Goal: Communication & Community: Answer question/provide support

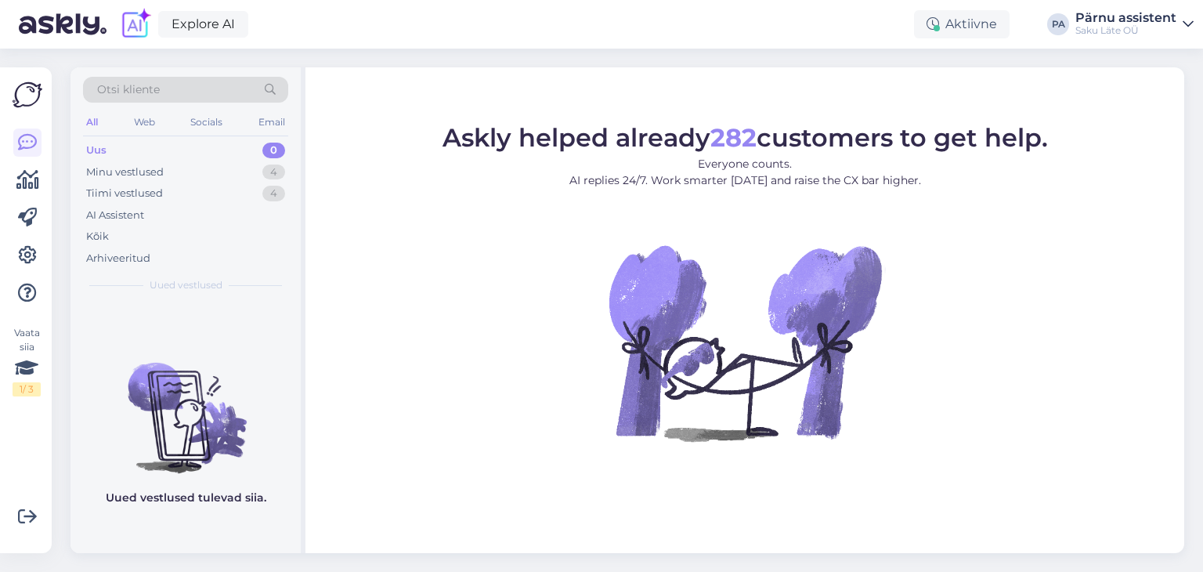
click at [238, 152] on div "Uus 0" at bounding box center [185, 150] width 205 height 22
click at [226, 171] on div "Minu vestlused 4" at bounding box center [185, 172] width 205 height 22
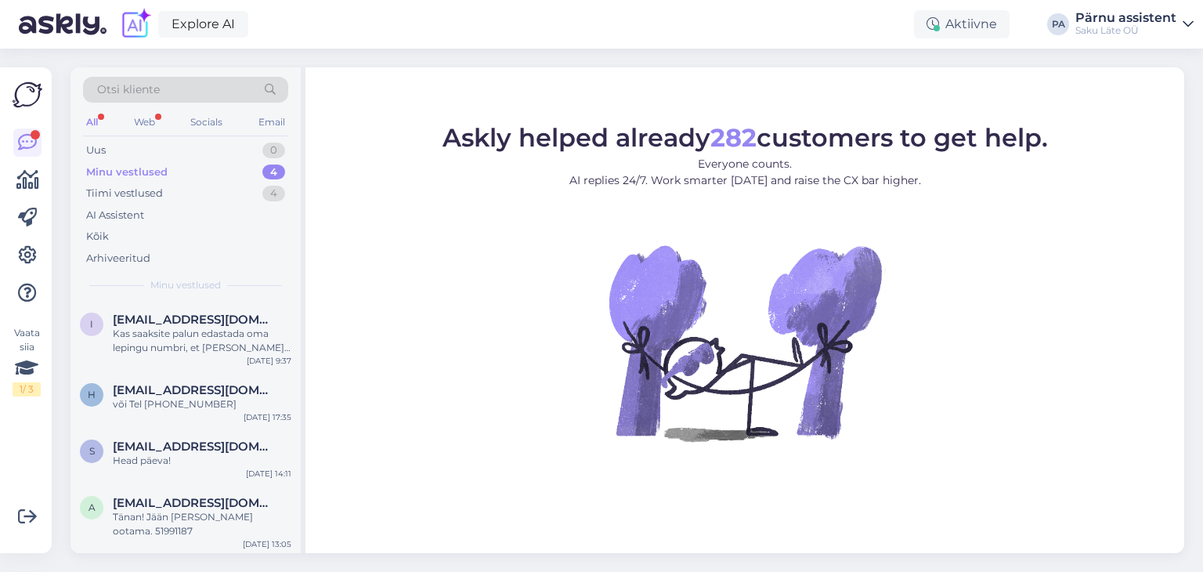
click at [100, 119] on div "All" at bounding box center [92, 122] width 18 height 20
click at [191, 151] on div "Uus 0" at bounding box center [185, 150] width 205 height 22
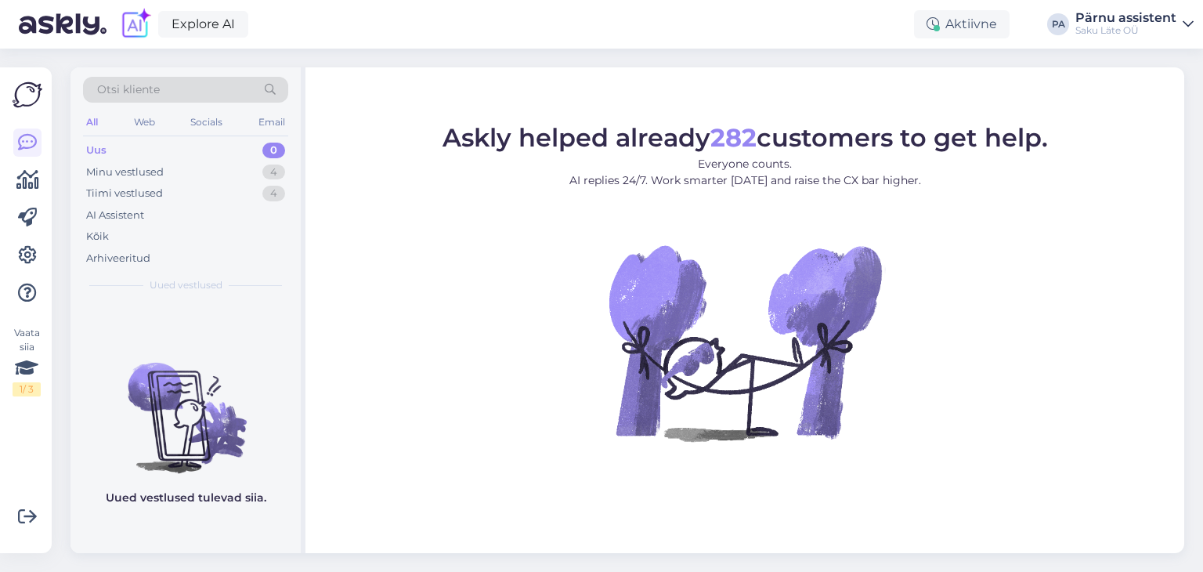
click at [193, 150] on div "Uus 0" at bounding box center [185, 150] width 205 height 22
click at [157, 169] on div "Minu vestlused" at bounding box center [125, 172] width 78 height 16
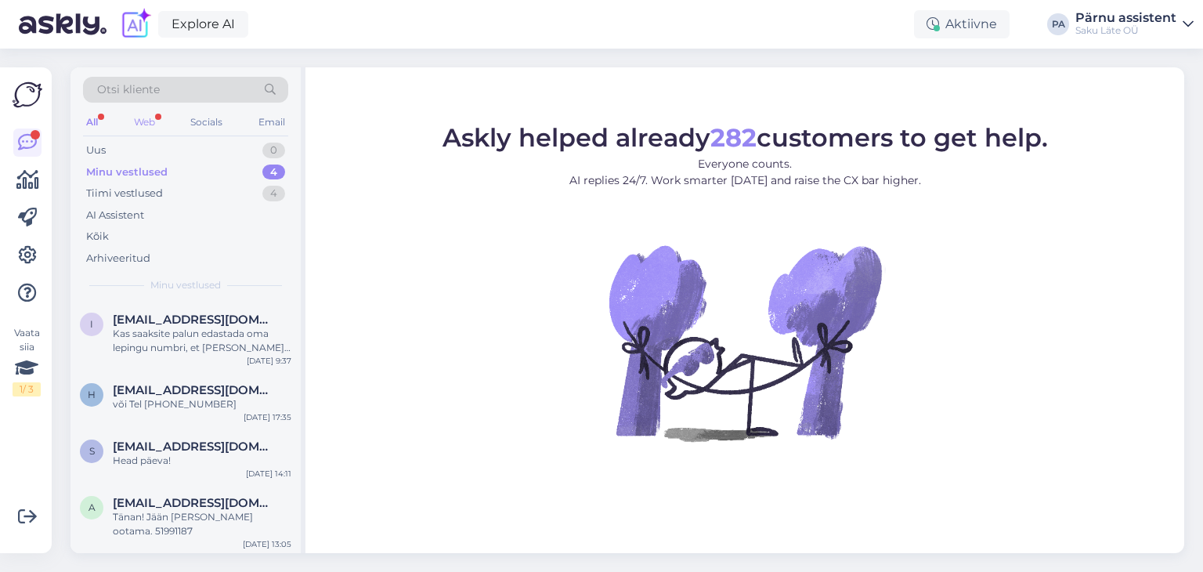
click at [149, 121] on div "Web" at bounding box center [144, 122] width 27 height 20
click at [186, 341] on div "Kas saaksite palun edastada oma lepingu numbri, et [PERSON_NAME] vaadata [PERSO…" at bounding box center [202, 341] width 179 height 28
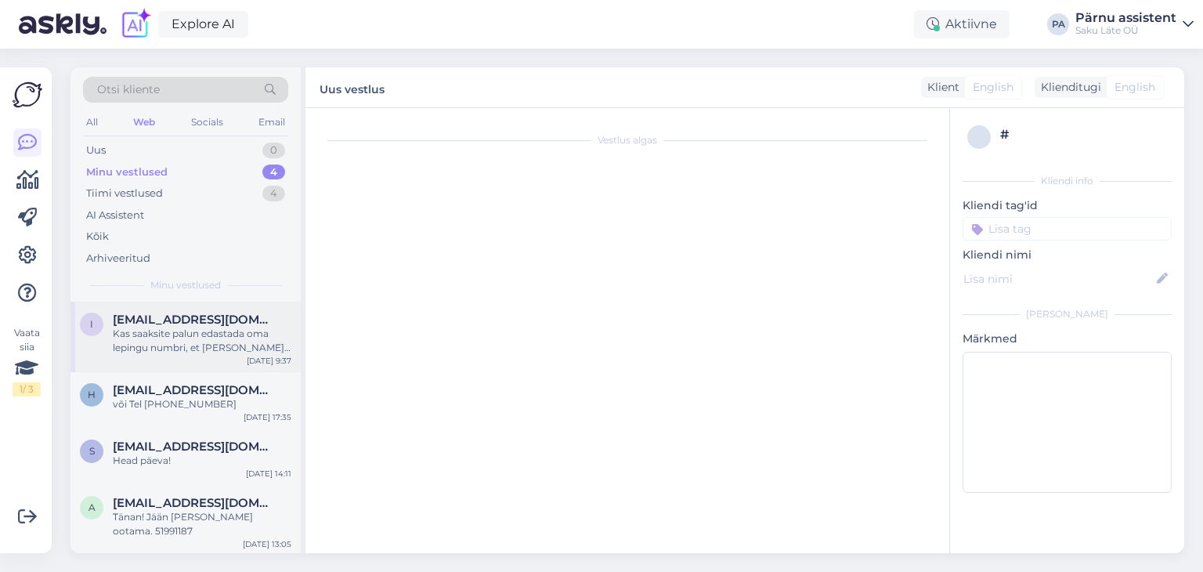
scroll to position [263, 0]
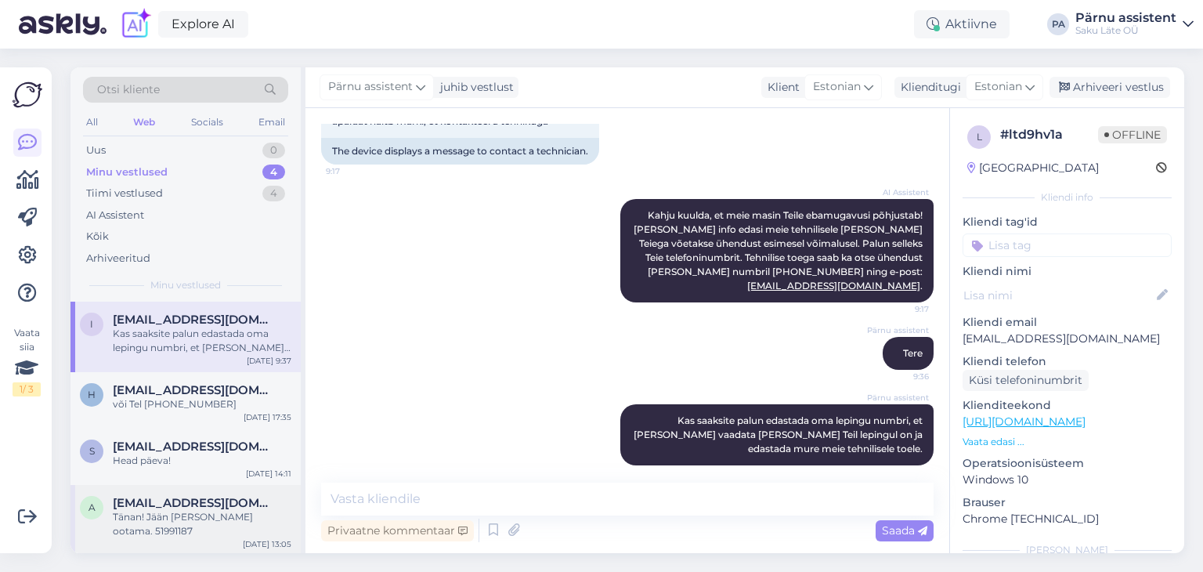
click at [219, 506] on span "[EMAIL_ADDRESS][DOMAIN_NAME]" at bounding box center [194, 503] width 163 height 14
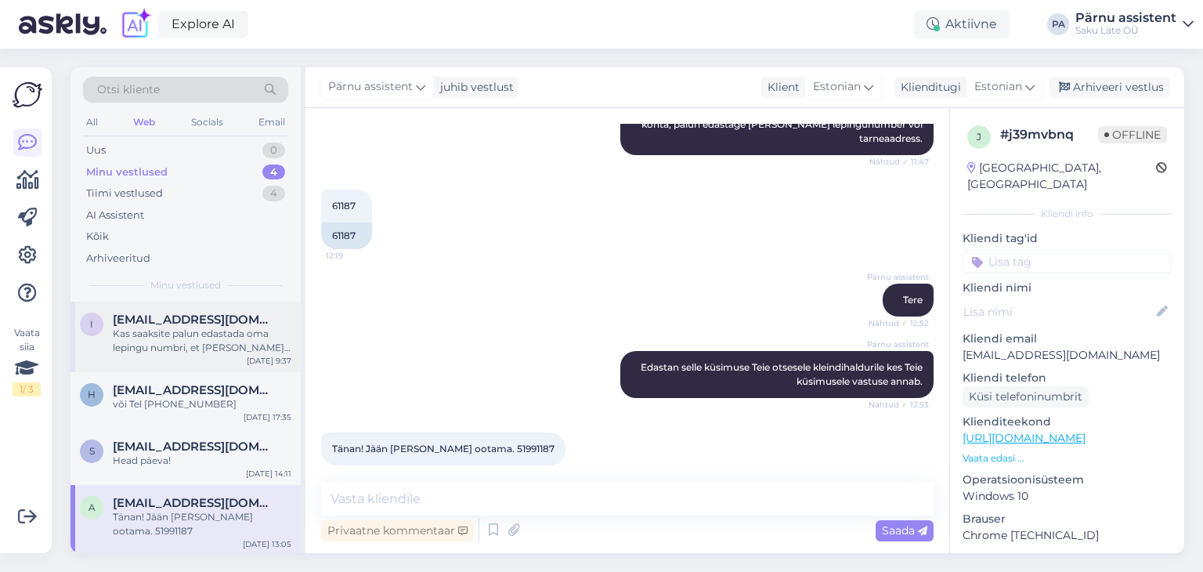
click at [186, 341] on div "Kas saaksite palun edastada oma lepingu numbri, et [PERSON_NAME] vaadata [PERSO…" at bounding box center [202, 341] width 179 height 28
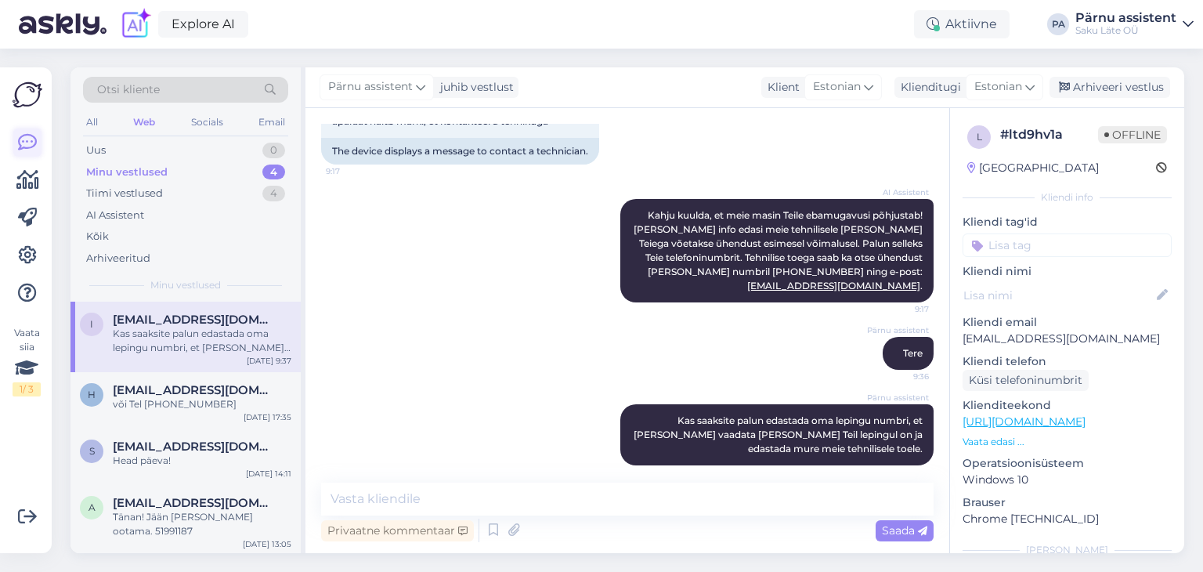
click at [23, 143] on icon at bounding box center [27, 142] width 19 height 19
click at [99, 118] on div "All" at bounding box center [92, 122] width 18 height 20
click at [218, 117] on div "Socials" at bounding box center [206, 122] width 38 height 20
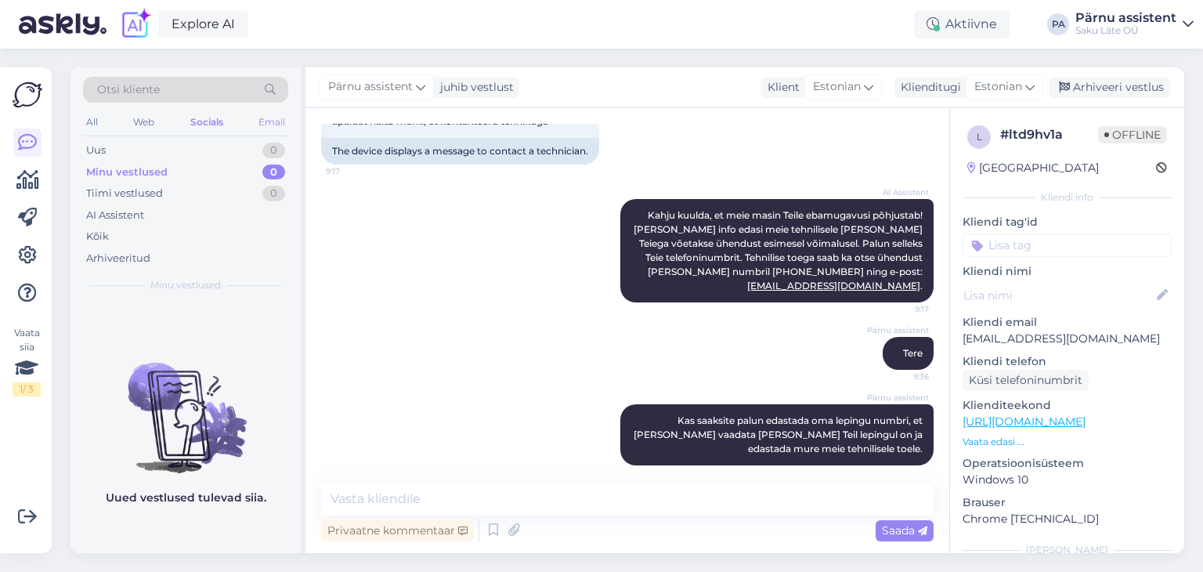
click at [257, 126] on div "Email" at bounding box center [271, 122] width 33 height 20
click at [142, 120] on div "Web" at bounding box center [144, 122] width 27 height 20
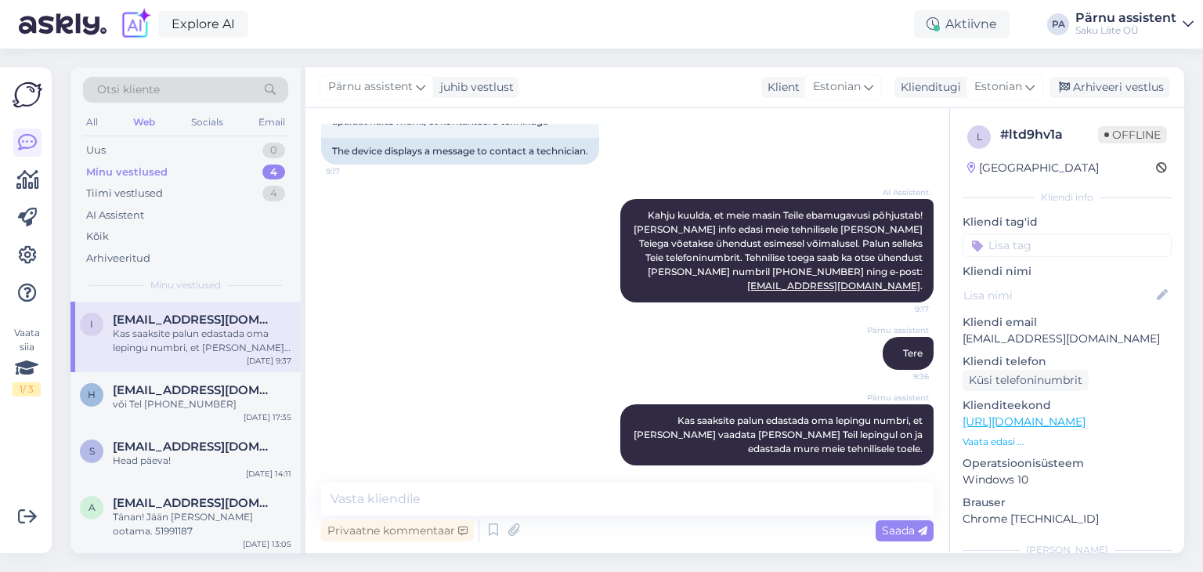
click at [197, 332] on div "Kas saaksite palun edastada oma lepingu numbri, et [PERSON_NAME] vaadata [PERSO…" at bounding box center [202, 341] width 179 height 28
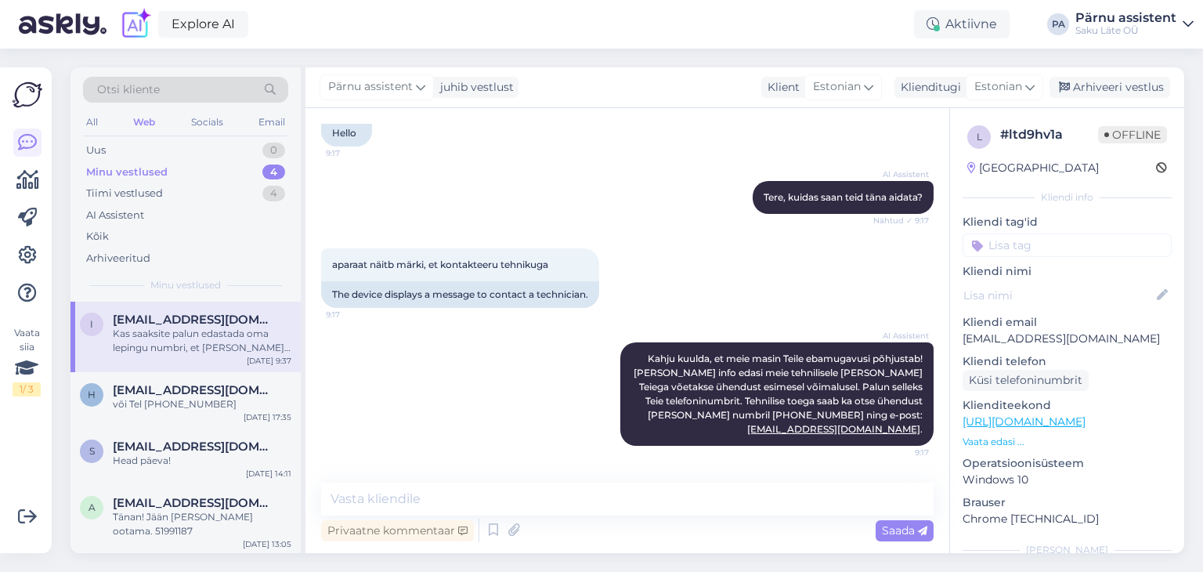
scroll to position [263, 0]
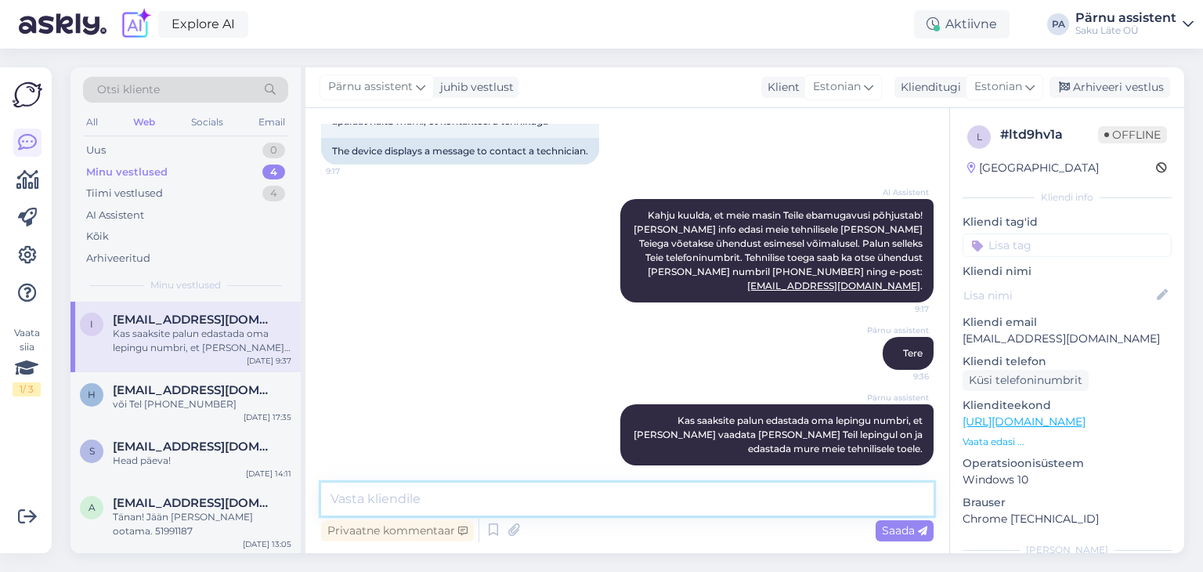
click at [602, 502] on textarea at bounding box center [627, 498] width 612 height 33
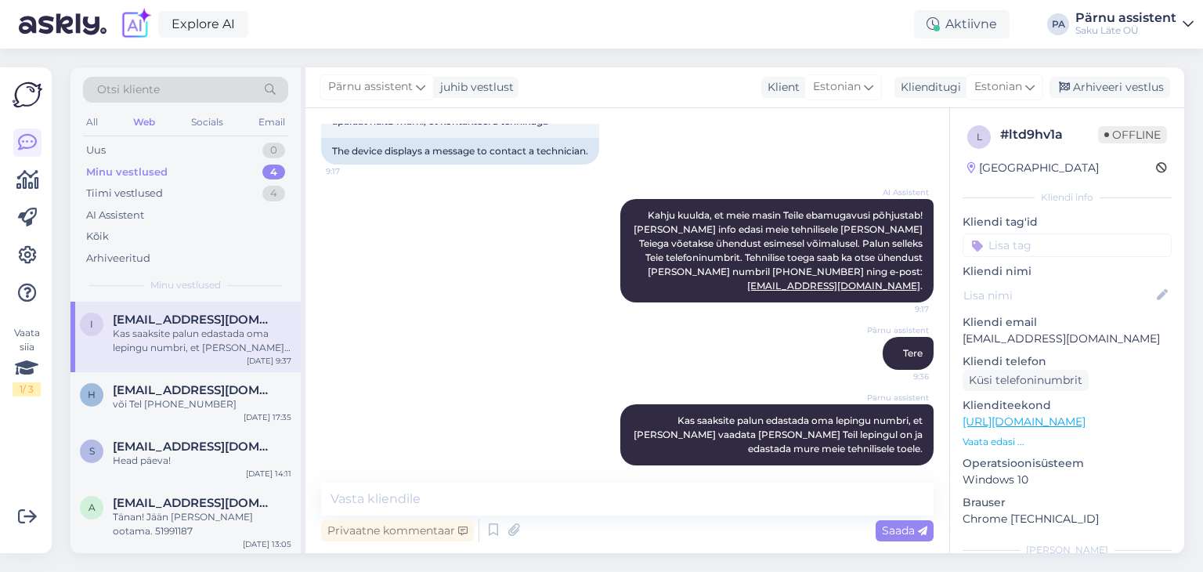
click at [1179, 23] on link "Pärnu assistent Saku Läte OÜ" at bounding box center [1134, 24] width 118 height 25
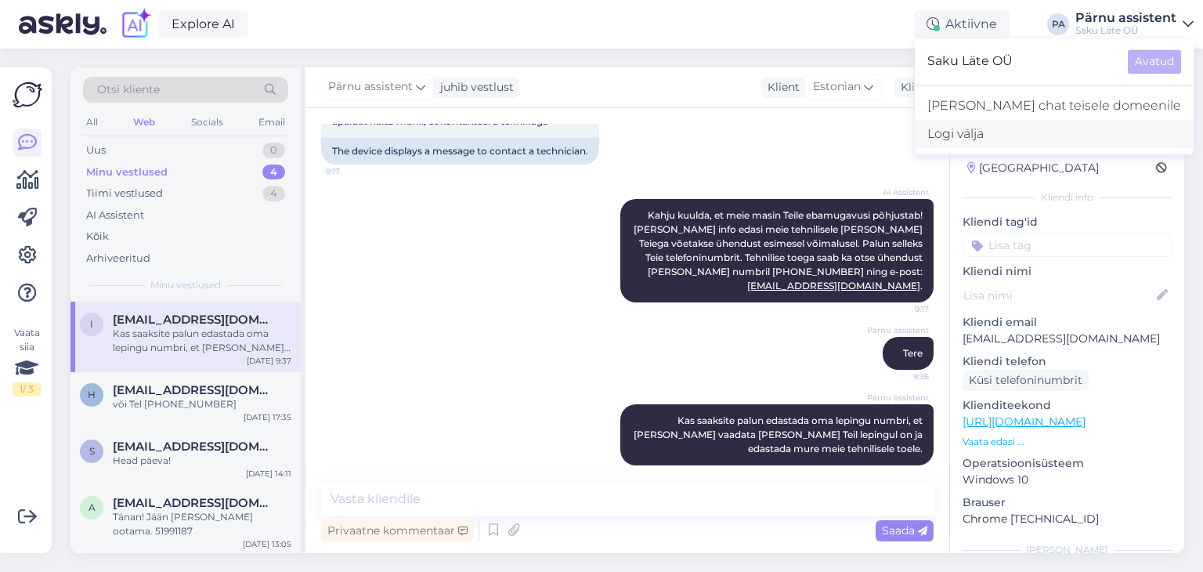
click at [1045, 139] on div "Logi välja" at bounding box center [1054, 134] width 279 height 28
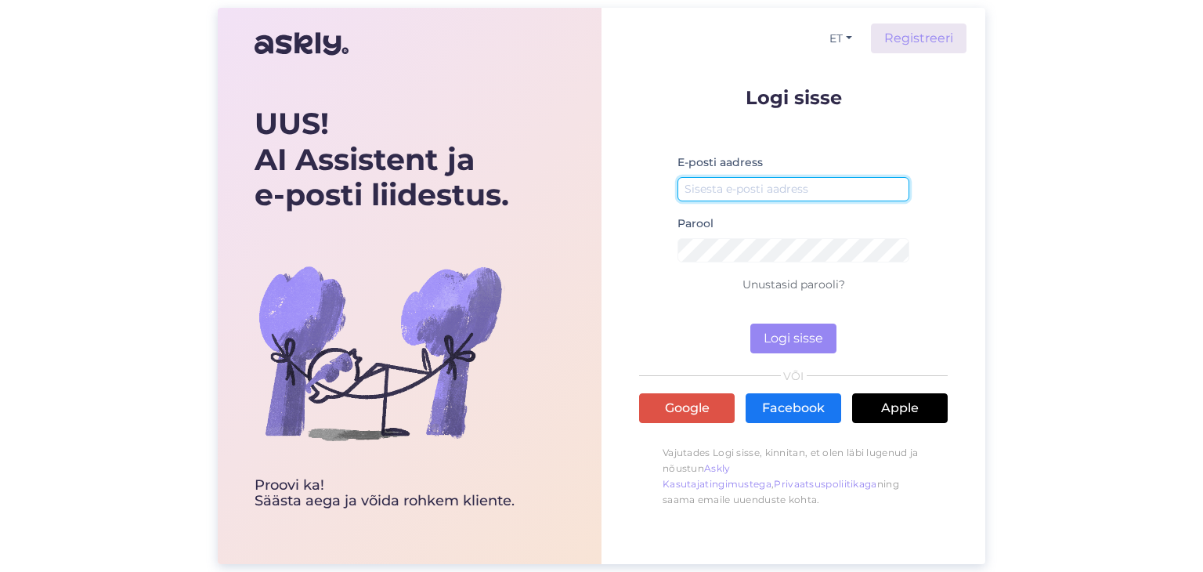
click at [692, 183] on input "email" at bounding box center [793, 189] width 232 height 24
type input "[EMAIL_ADDRESS][DOMAIN_NAME]"
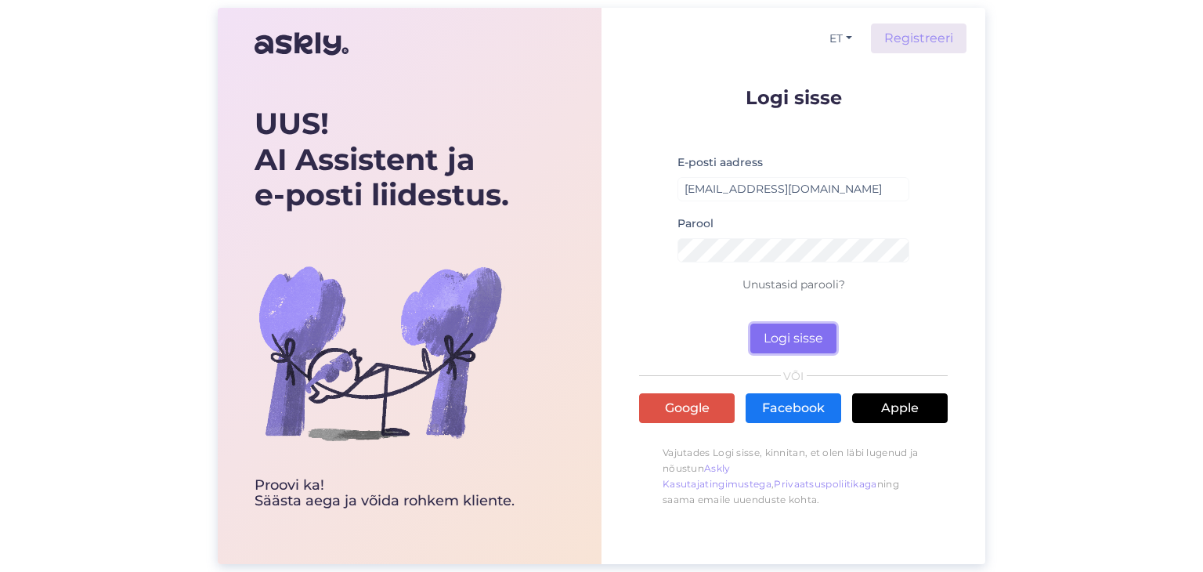
click at [832, 338] on button "Logi sisse" at bounding box center [793, 338] width 86 height 30
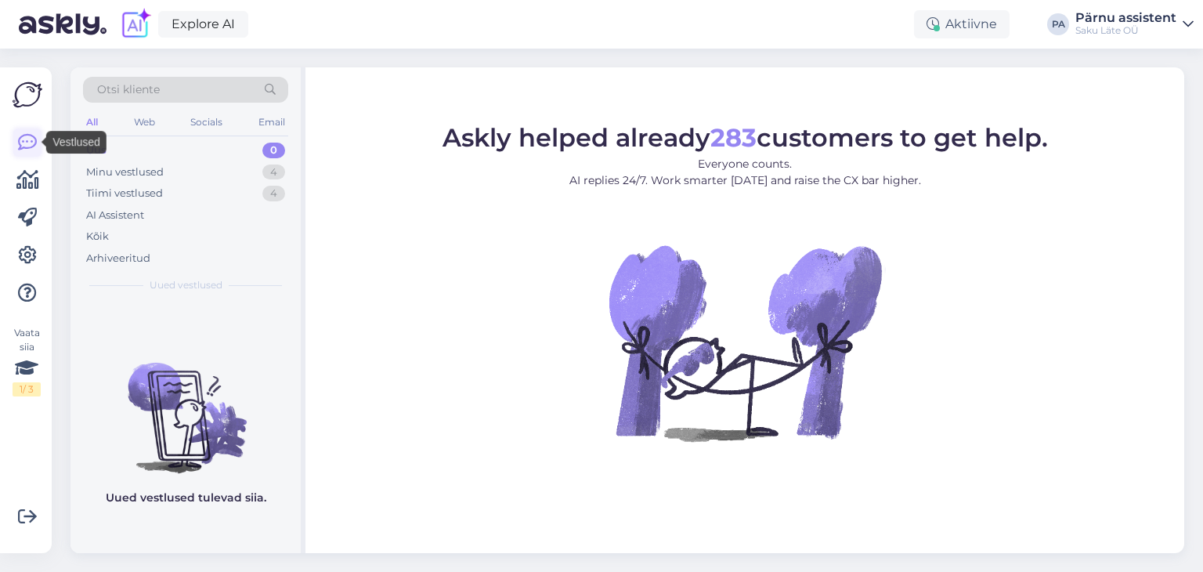
click at [28, 143] on icon at bounding box center [27, 142] width 19 height 19
click at [147, 171] on div "Minu vestlused" at bounding box center [125, 172] width 78 height 16
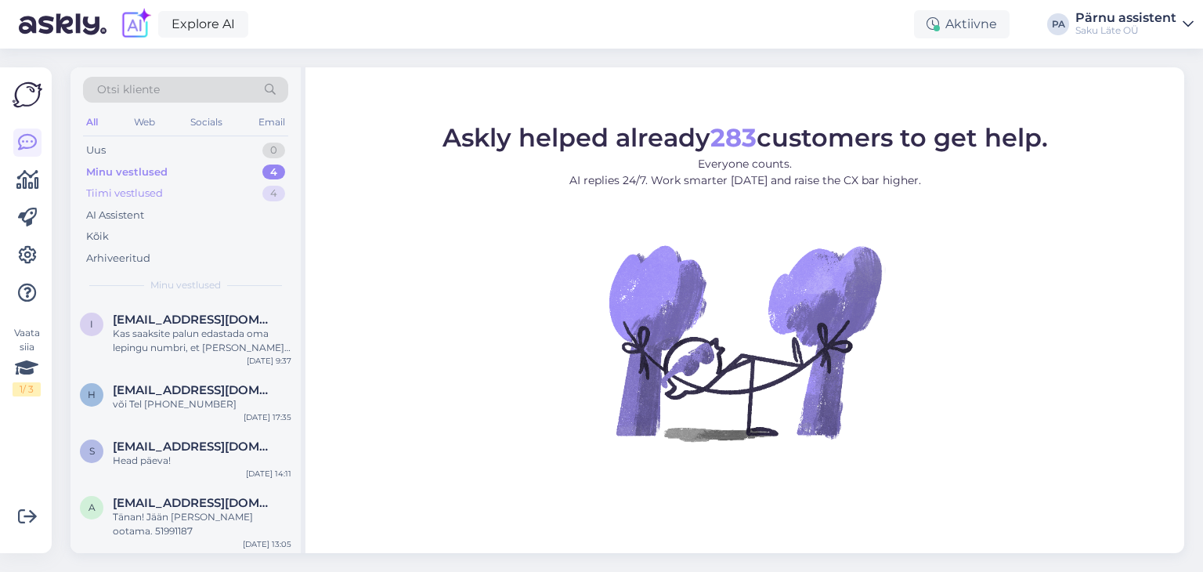
click at [145, 194] on div "Tiimi vestlused" at bounding box center [124, 194] width 77 height 16
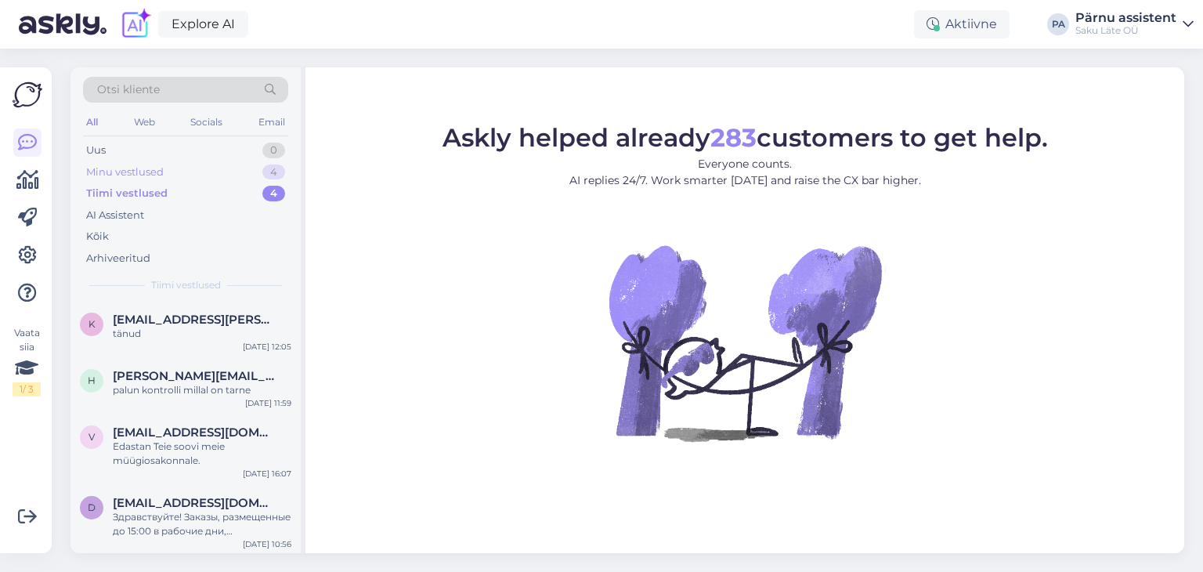
click at [143, 166] on div "Minu vestlused" at bounding box center [125, 172] width 78 height 16
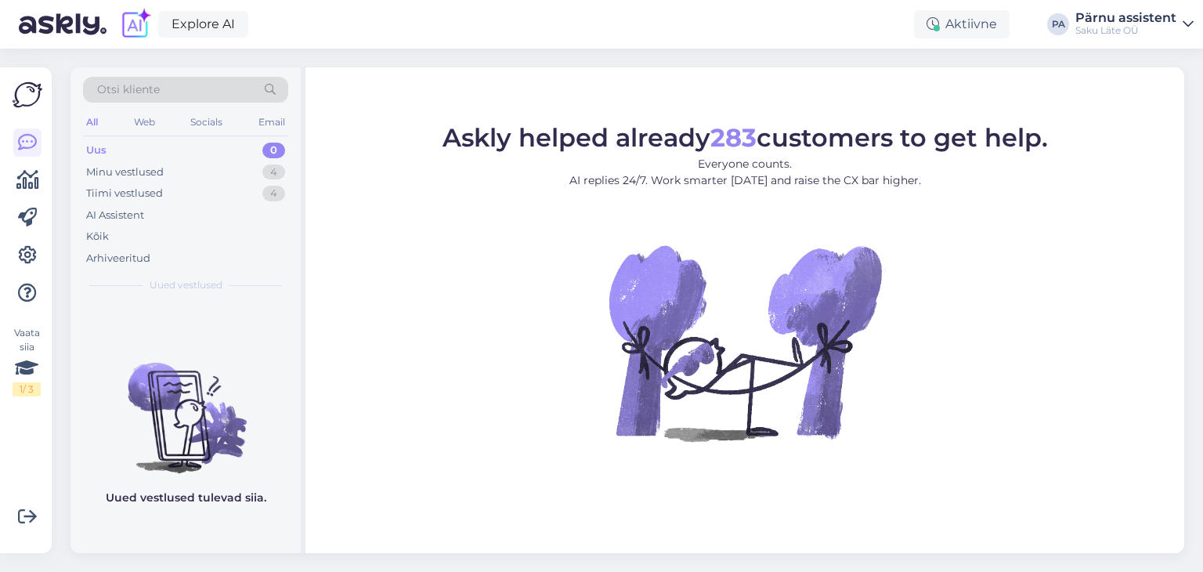
click at [92, 118] on div "All" at bounding box center [92, 122] width 18 height 20
click at [128, 234] on div "Kõik" at bounding box center [185, 237] width 205 height 22
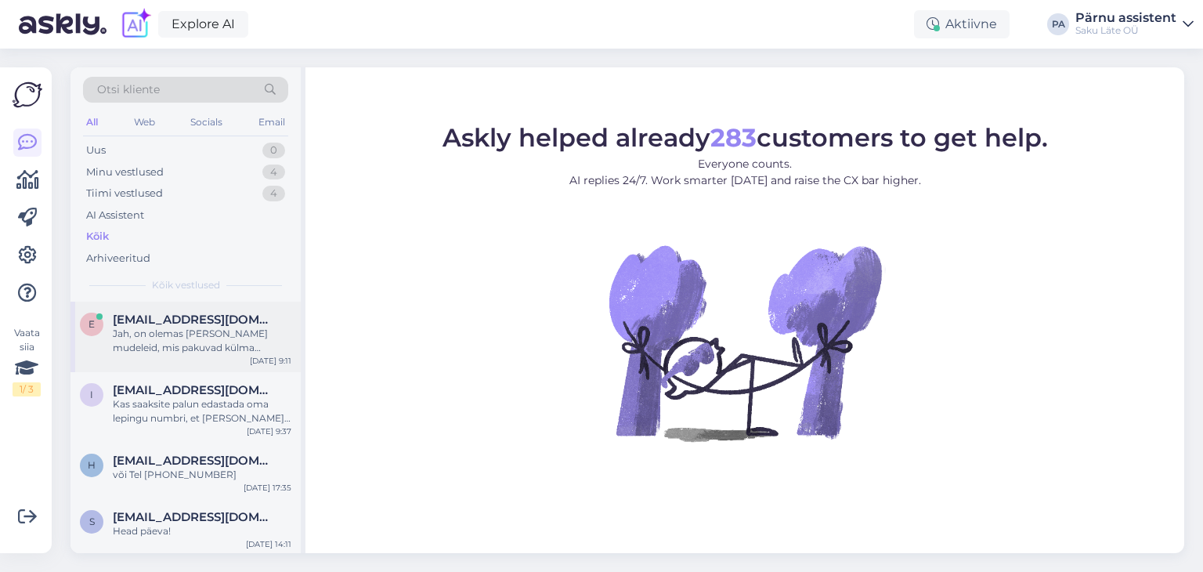
click at [163, 306] on div "e enepaydra@gmail.com Jah, on olemas ka teisi mudeleid, mis pakuvad külma vett …" at bounding box center [185, 336] width 230 height 70
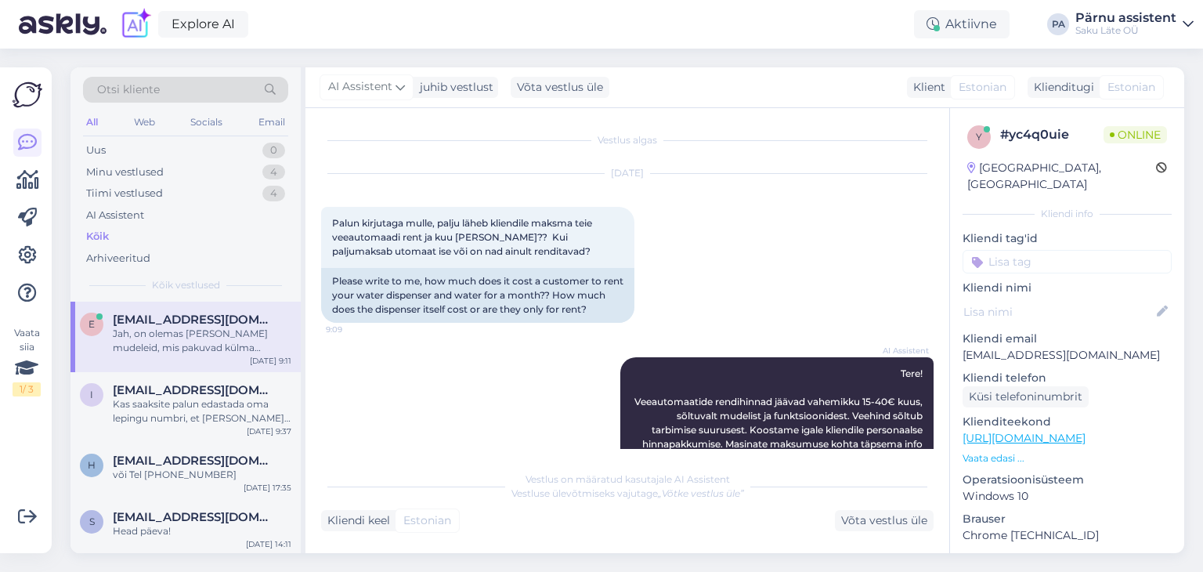
scroll to position [388, 0]
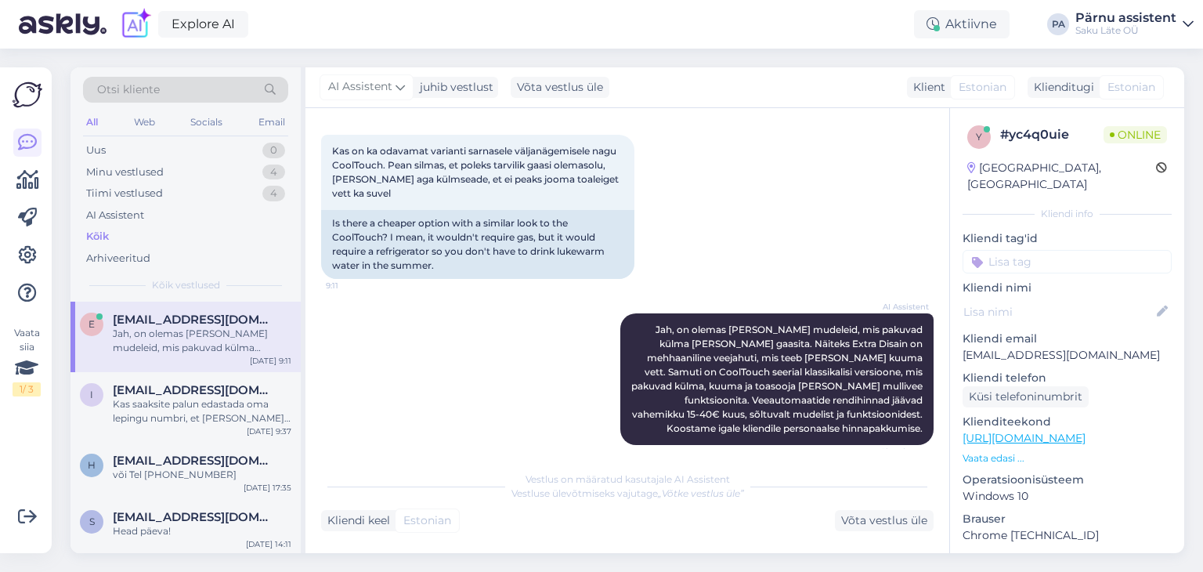
click at [662, 504] on div "Vestlus on määratud kasutajale AI Assistent Vestluse ülevõtmiseks vajutage „Võt…" at bounding box center [627, 497] width 612 height 68
click at [879, 525] on div "Võta vestlus üle" at bounding box center [884, 520] width 99 height 21
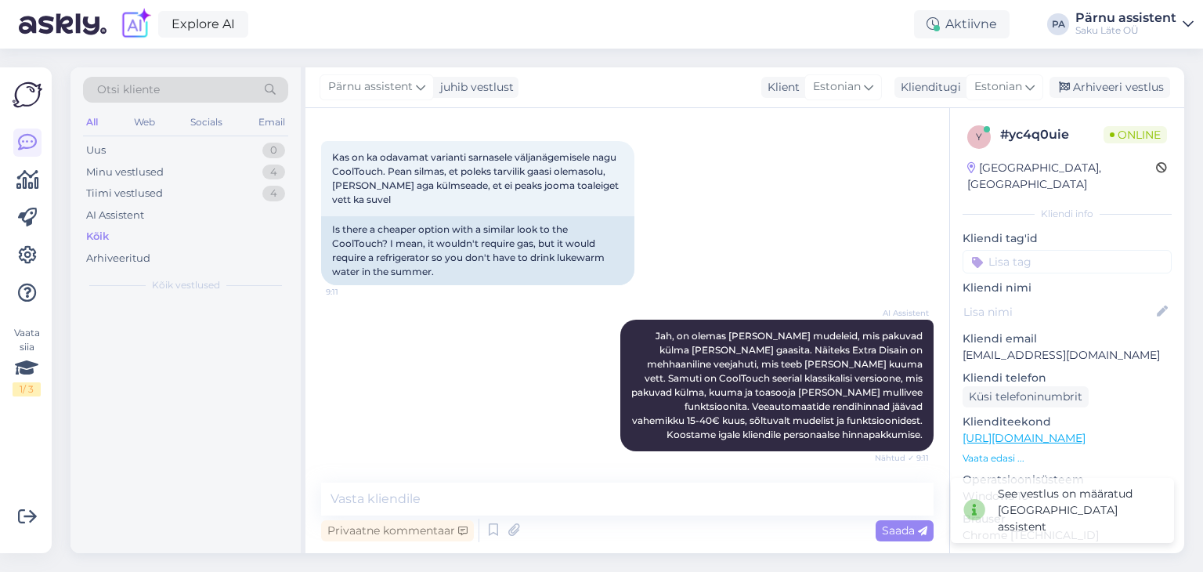
scroll to position [368, 0]
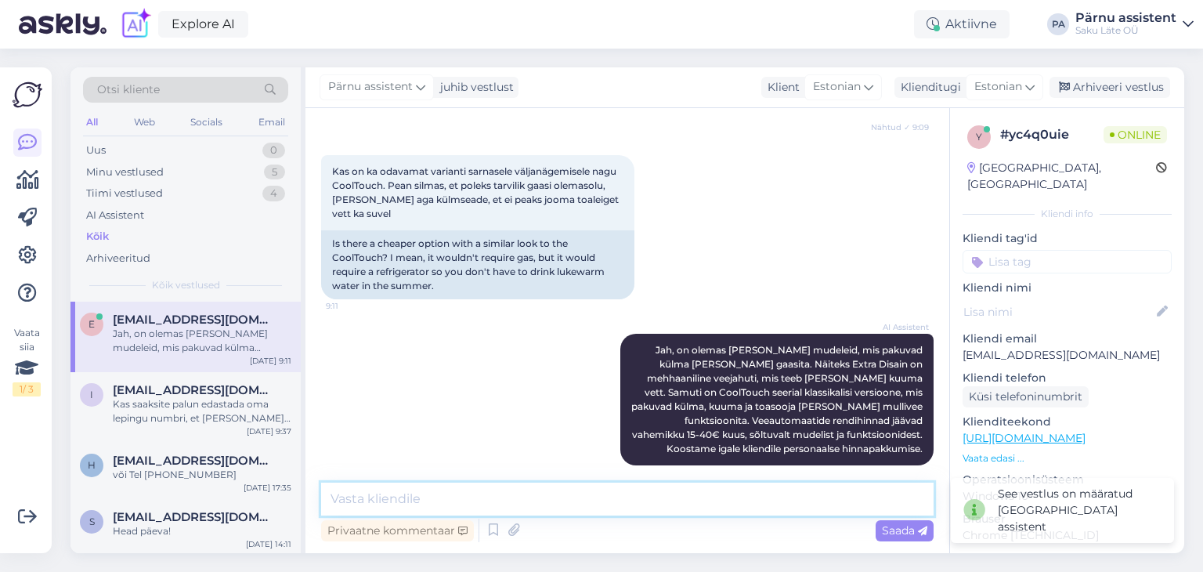
click at [498, 496] on textarea at bounding box center [627, 498] width 612 height 33
type textarea "Tere"
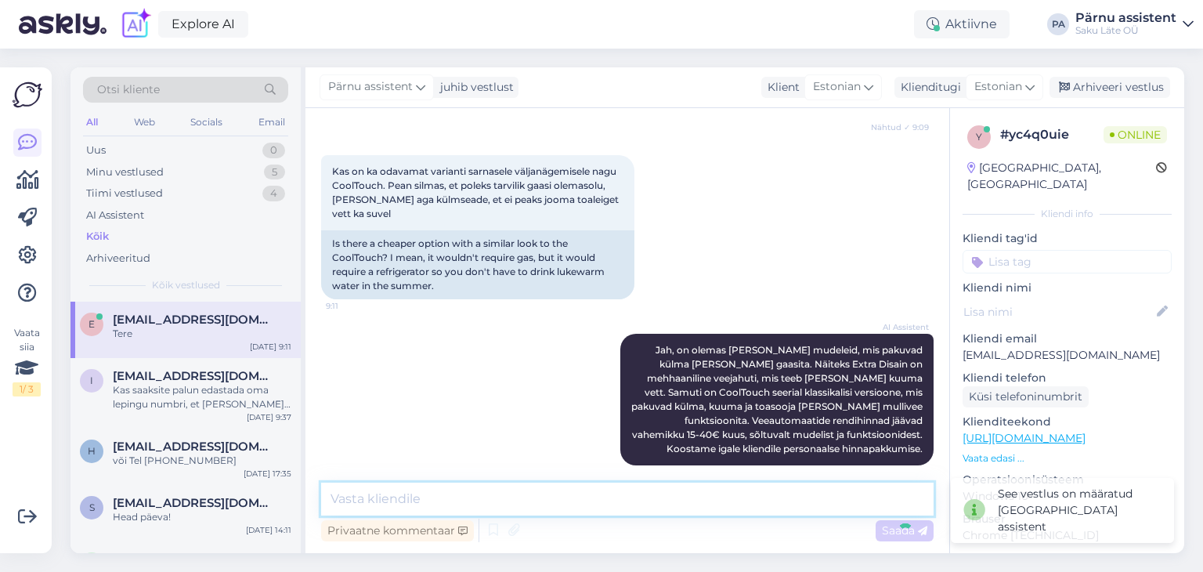
scroll to position [435, 0]
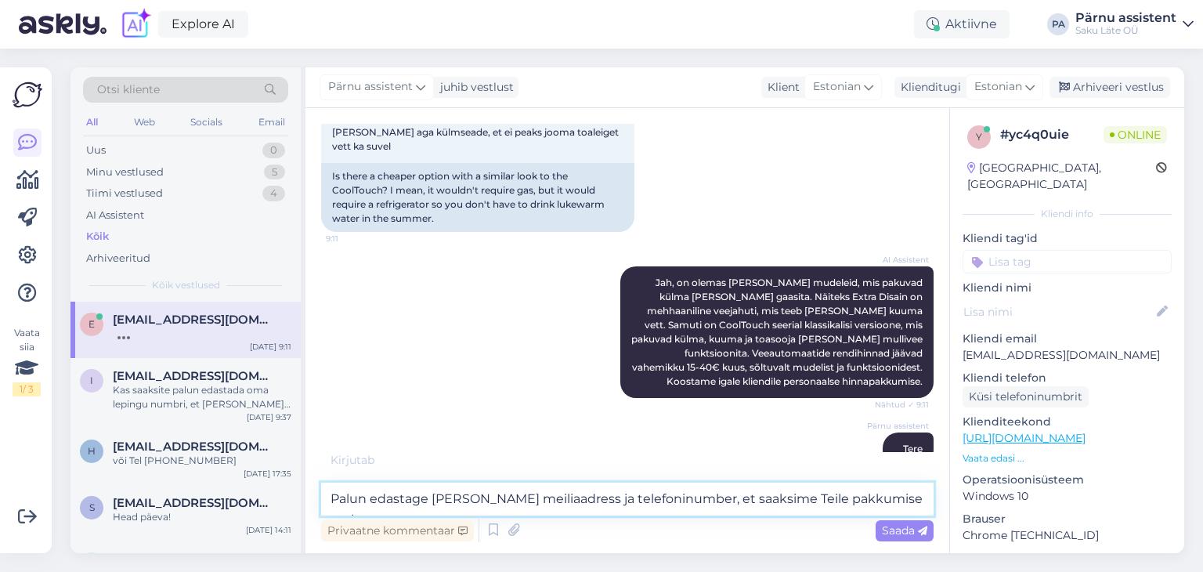
type textarea "Palun edastage meile oma meiliaadress ja telefoninumber, et saaksime Teile pakk…"
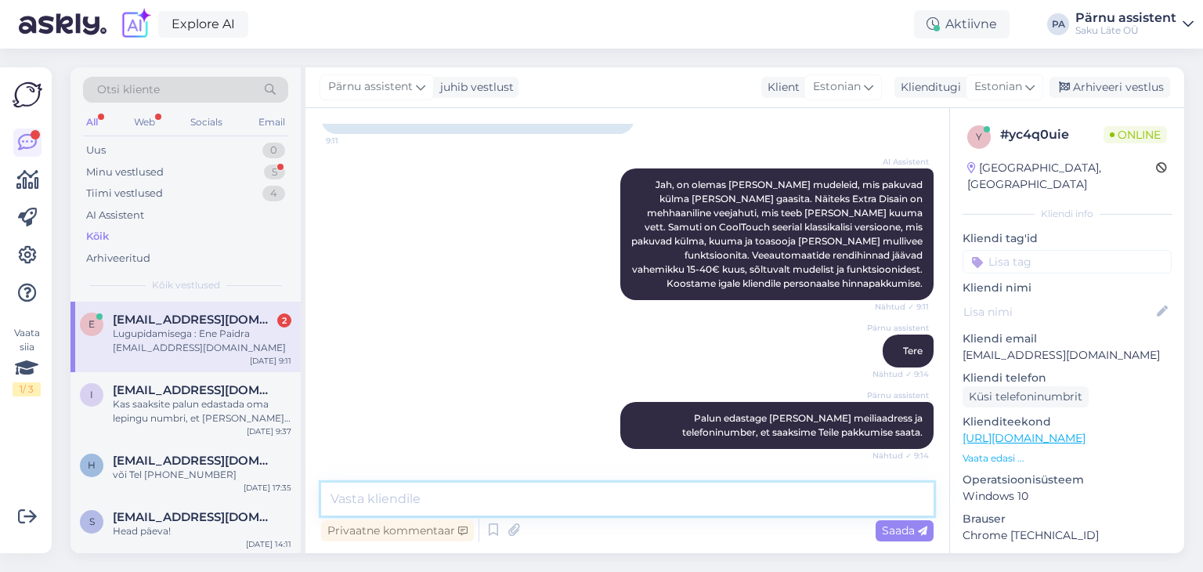
scroll to position [722, 0]
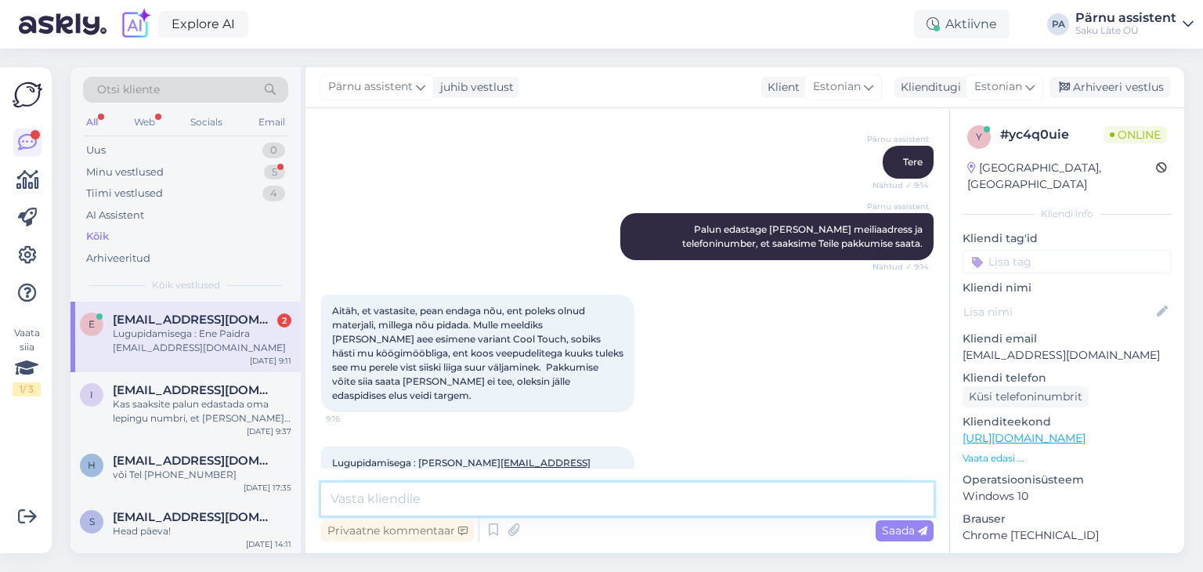
click at [609, 496] on textarea at bounding box center [627, 498] width 612 height 33
click at [646, 493] on textarea at bounding box center [627, 498] width 612 height 33
click at [633, 492] on textarea at bounding box center [627, 498] width 612 height 33
type textarea "Tänan. Ilusat Päeva!"
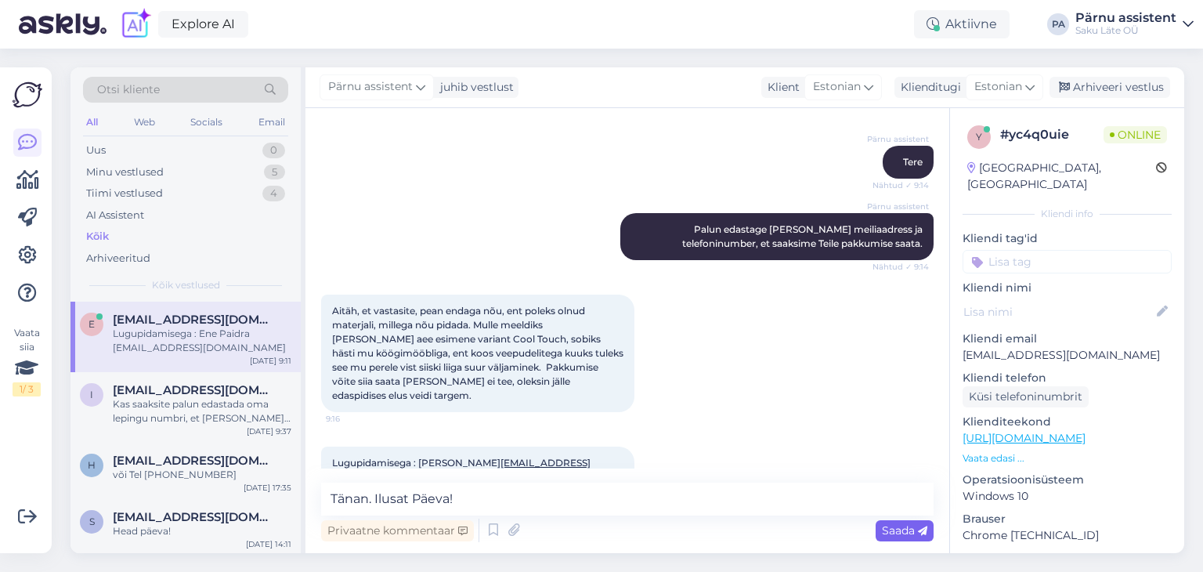
click at [892, 527] on span "Saada" at bounding box center [904, 530] width 45 height 14
